Goal: Information Seeking & Learning: Learn about a topic

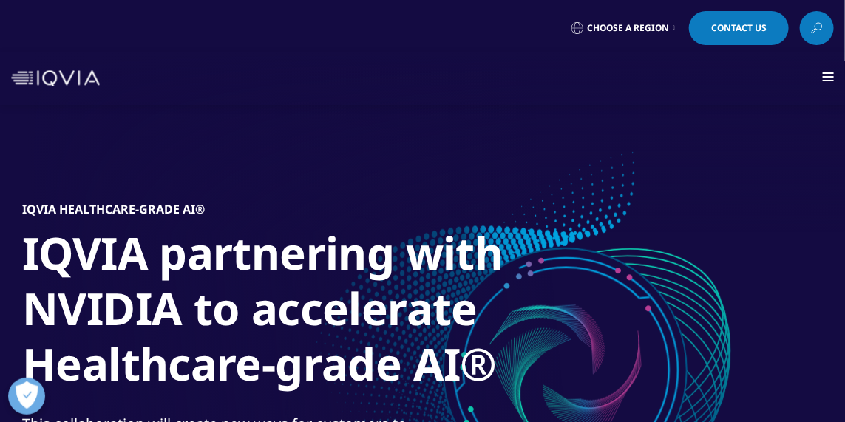
click at [0, 0] on link "Careers" at bounding box center [0, 0] width 0 height 0
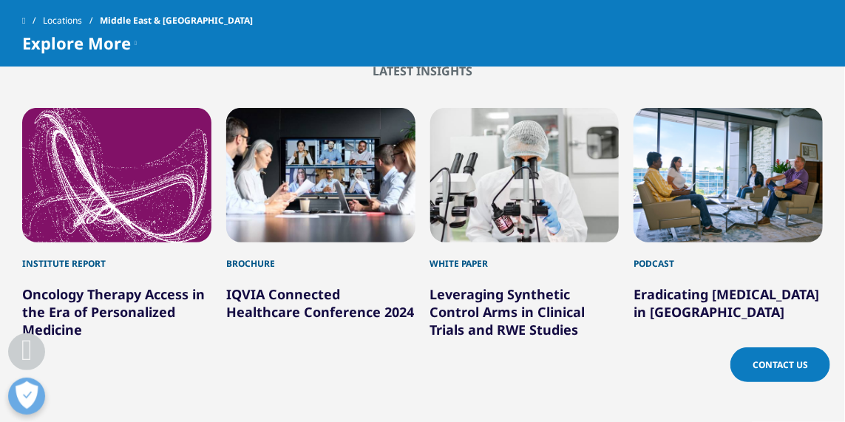
scroll to position [2031, 0]
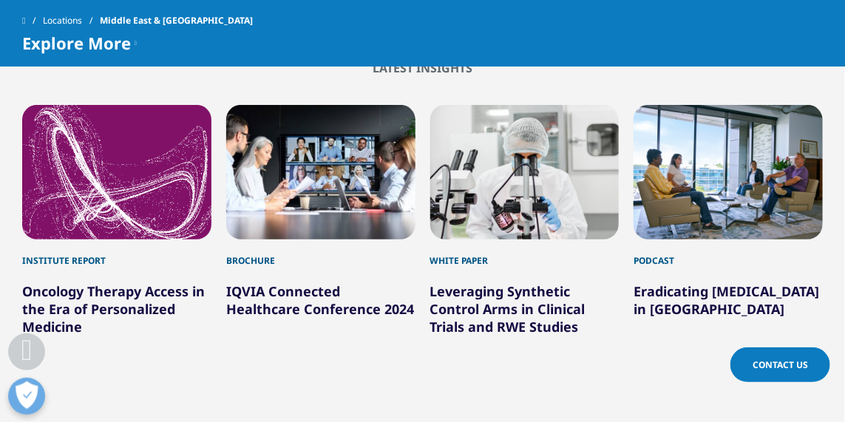
click at [719, 282] on link "Eradicating [MEDICAL_DATA] in [GEOGRAPHIC_DATA]" at bounding box center [726, 299] width 186 height 35
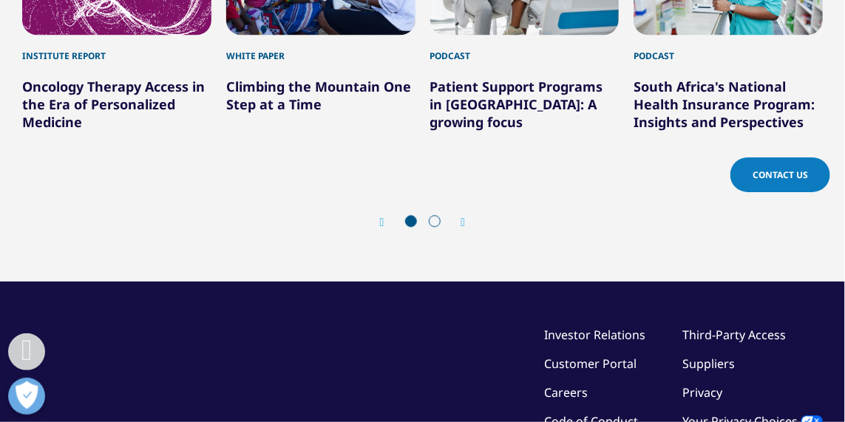
scroll to position [1234, 0]
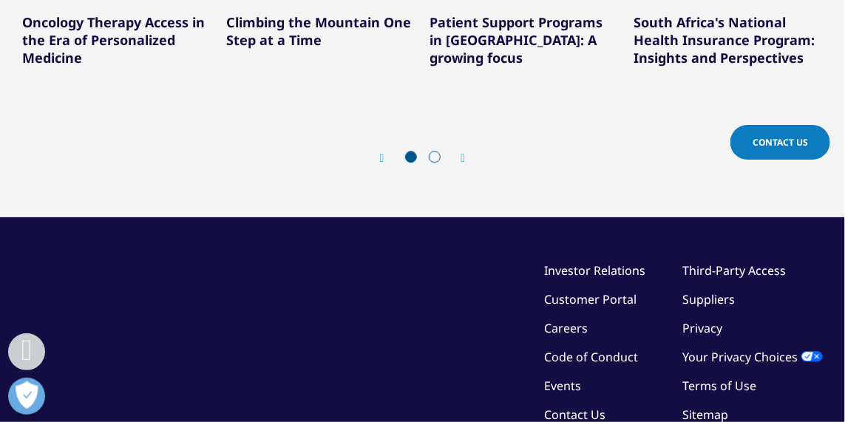
click at [571, 378] on link "Events" at bounding box center [562, 386] width 37 height 16
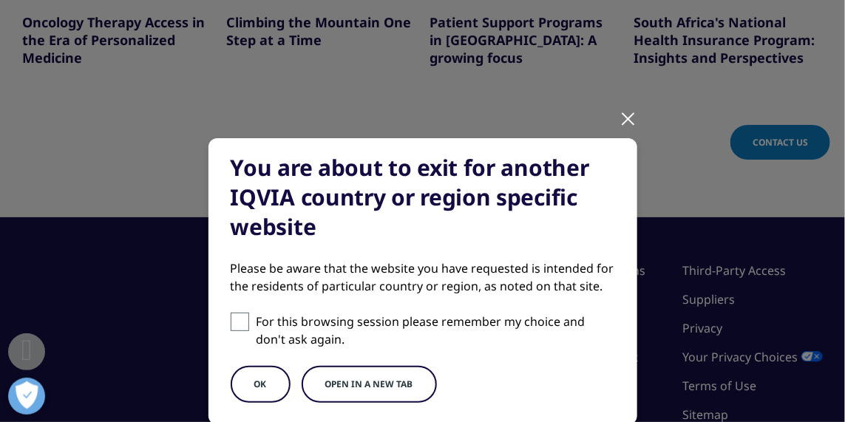
click at [571, 335] on p "For this browsing session please remember my choice and don't ask again." at bounding box center [435, 330] width 358 height 35
click at [249, 331] on input "For this browsing session please remember my choice and don't ask again." at bounding box center [240, 322] width 18 height 18
checkbox input "true"
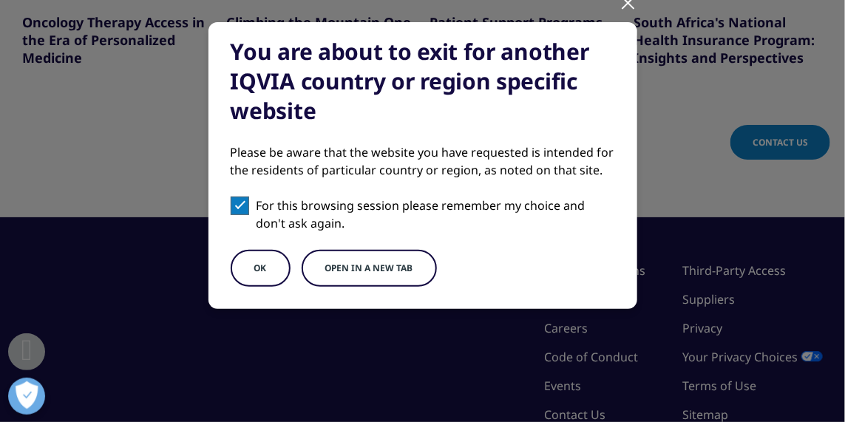
scroll to position [117, 0]
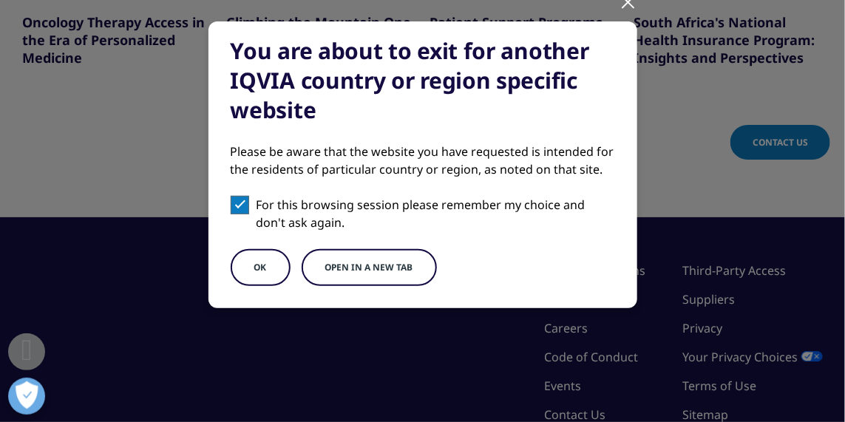
click at [254, 268] on button "OK" at bounding box center [261, 267] width 60 height 37
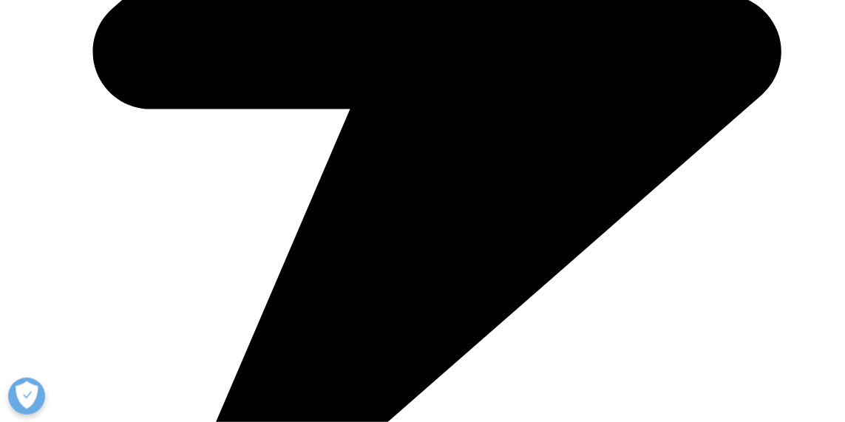
scroll to position [795, 0]
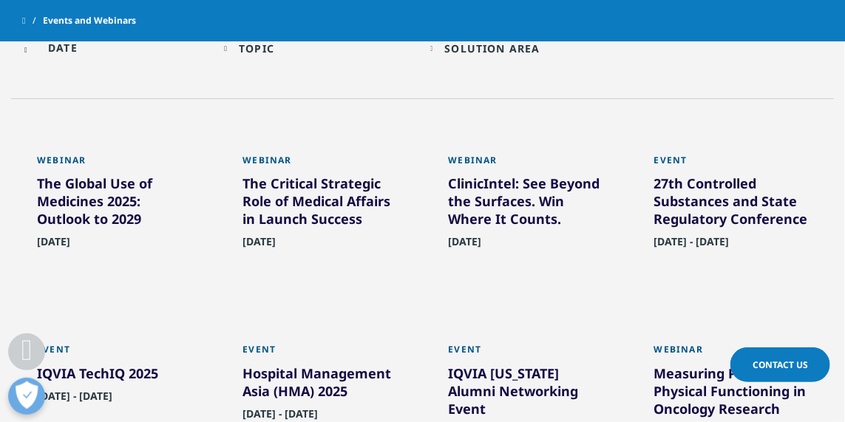
click at [752, 128] on div "Event 27th Controlled Substances and State Regulatory Conference September 03, …" at bounding box center [730, 214] width 205 height 189
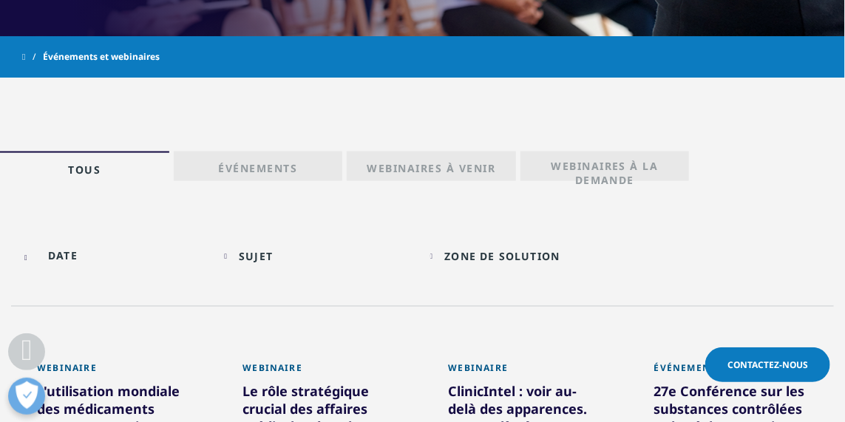
scroll to position [625, 0]
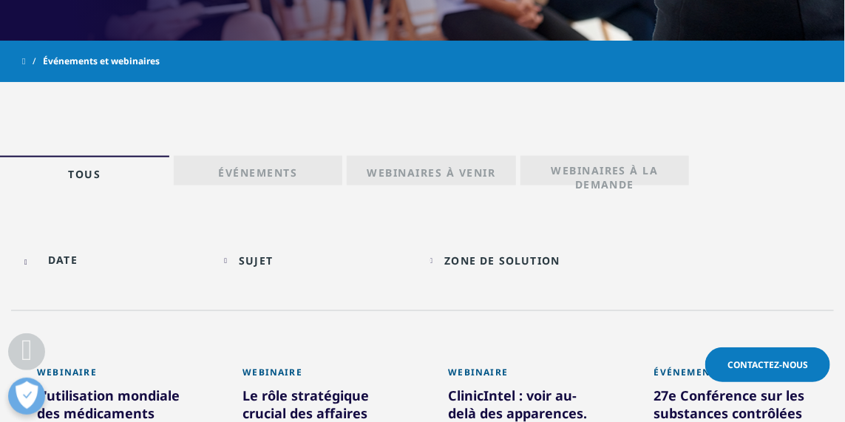
click at [264, 177] on font "Événements" at bounding box center [257, 173] width 79 height 14
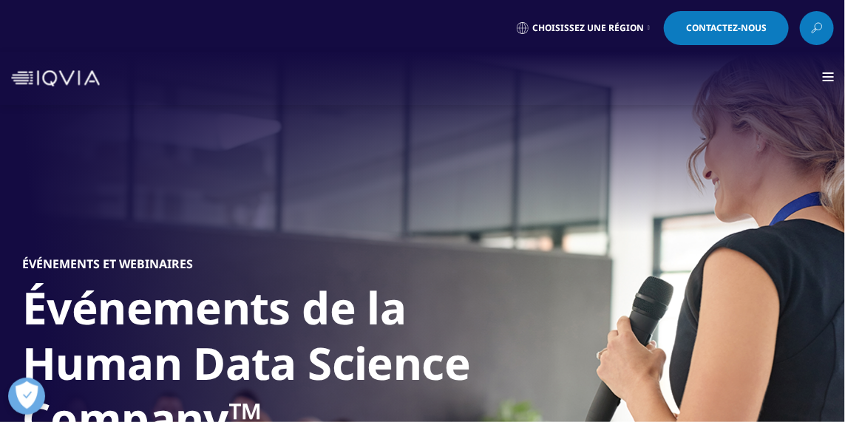
click at [0, 0] on font "Carrières" at bounding box center [0, 0] width 0 height 0
click at [0, 0] on font "Consultant" at bounding box center [0, 0] width 0 height 0
